Goal: Information Seeking & Learning: Learn about a topic

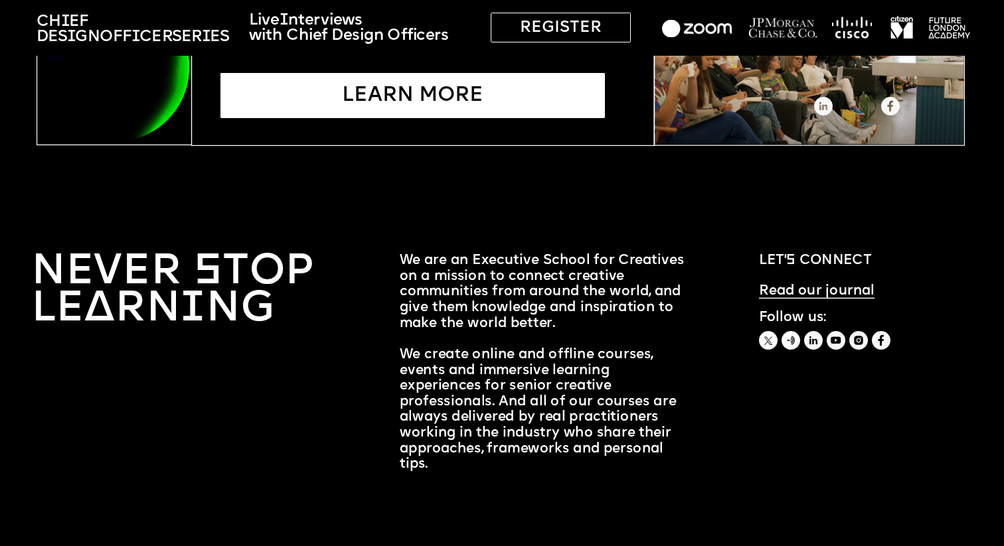
scroll to position [3883, 0]
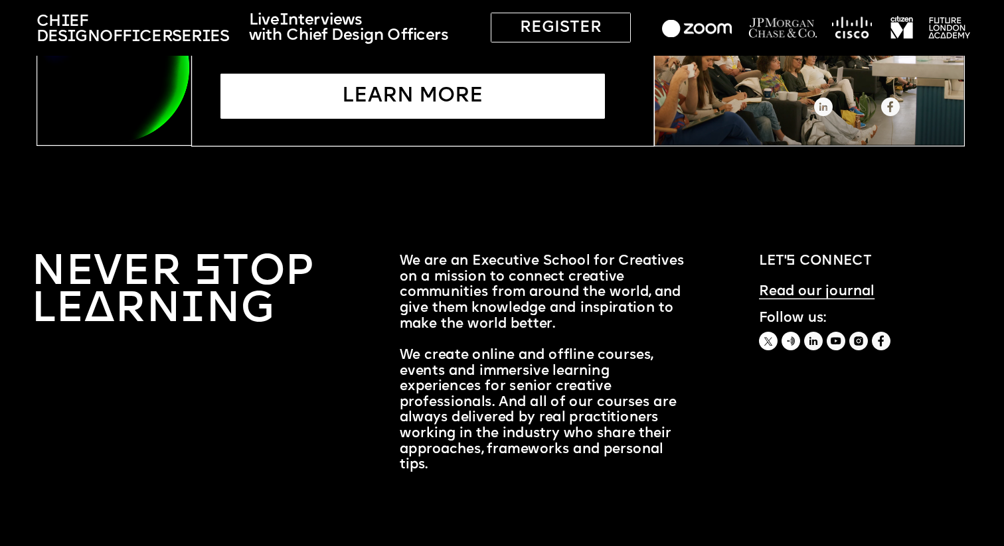
drag, startPoint x: 122, startPoint y: 205, endPoint x: 537, endPoint y: 7, distance: 459.7
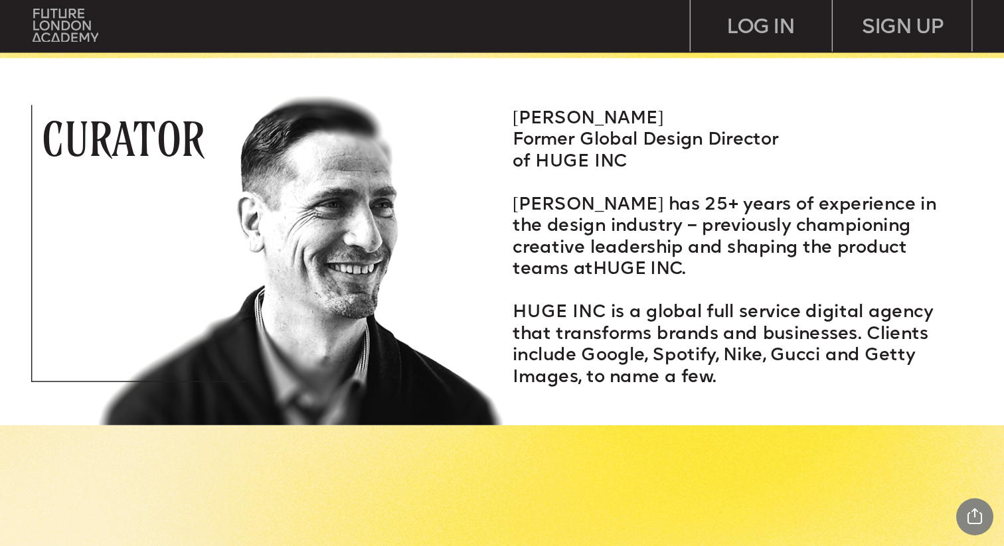
scroll to position [1937, 0]
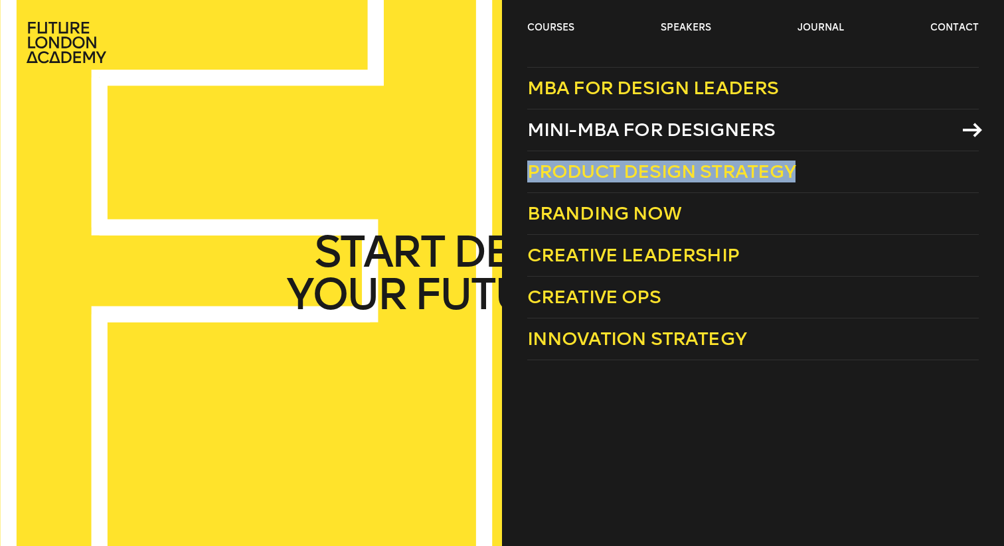
click at [639, 131] on span "Mini-MBA for Designers" at bounding box center [651, 130] width 248 height 22
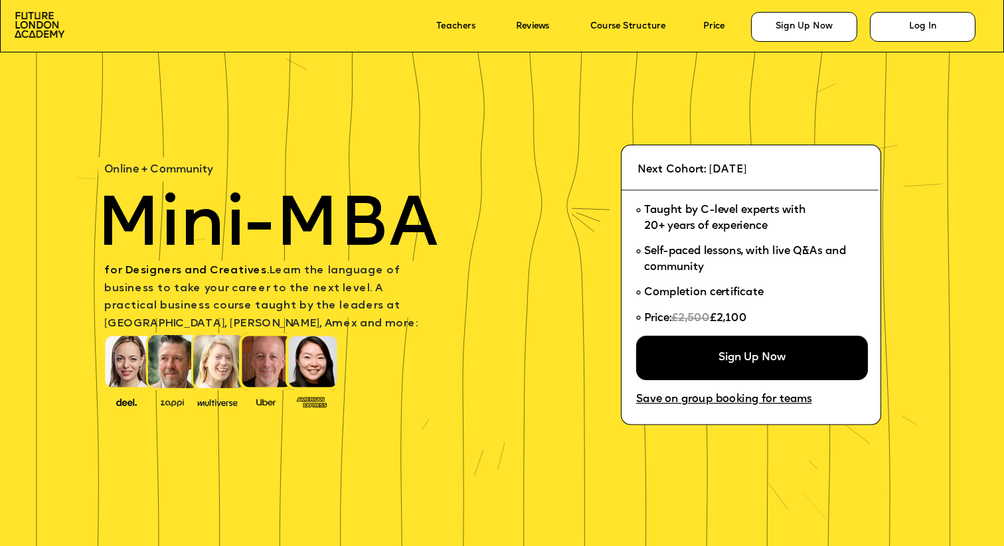
scroll to position [4, 0]
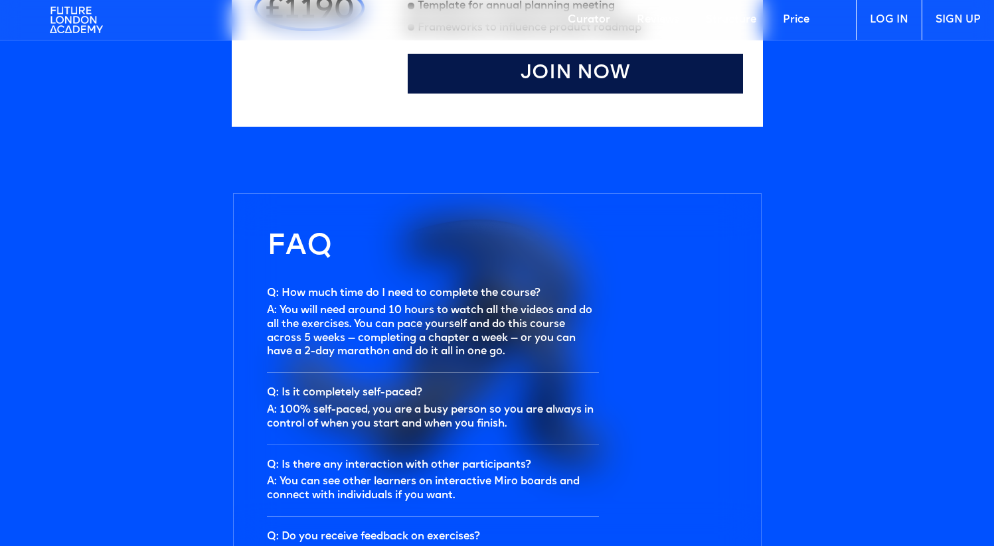
scroll to position [3740, 0]
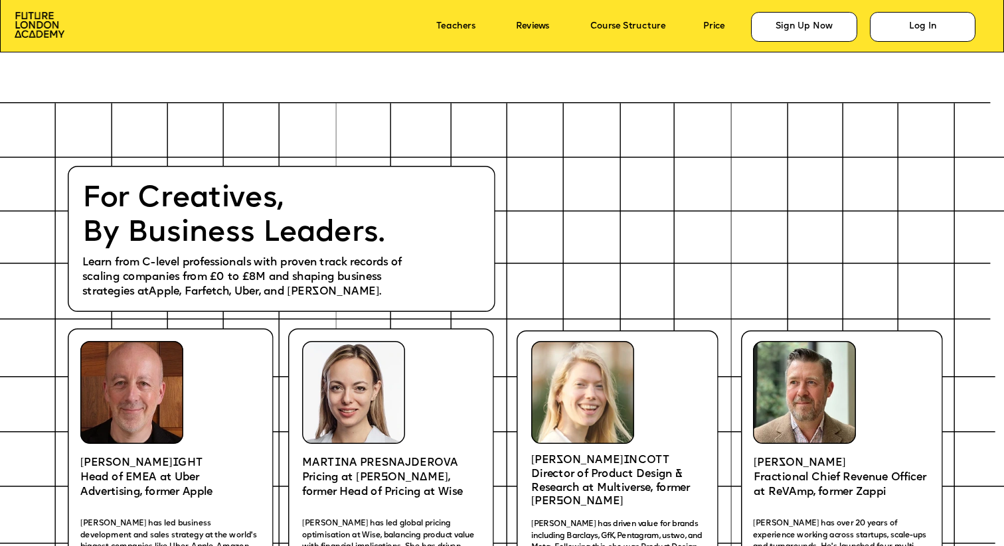
scroll to position [1926, 0]
